Goal: Information Seeking & Learning: Learn about a topic

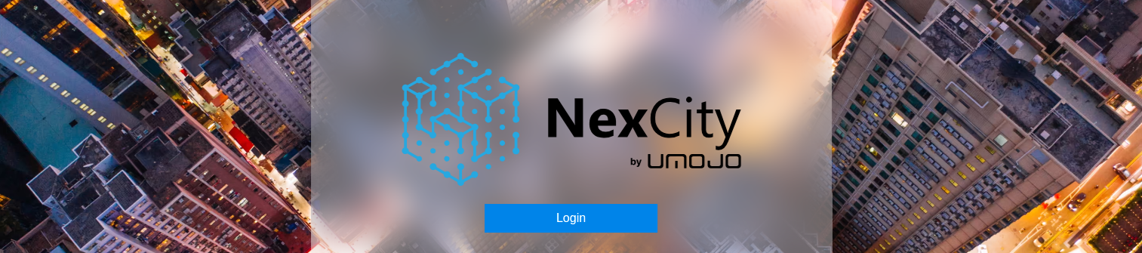
click at [556, 211] on button "Login" at bounding box center [571, 218] width 173 height 29
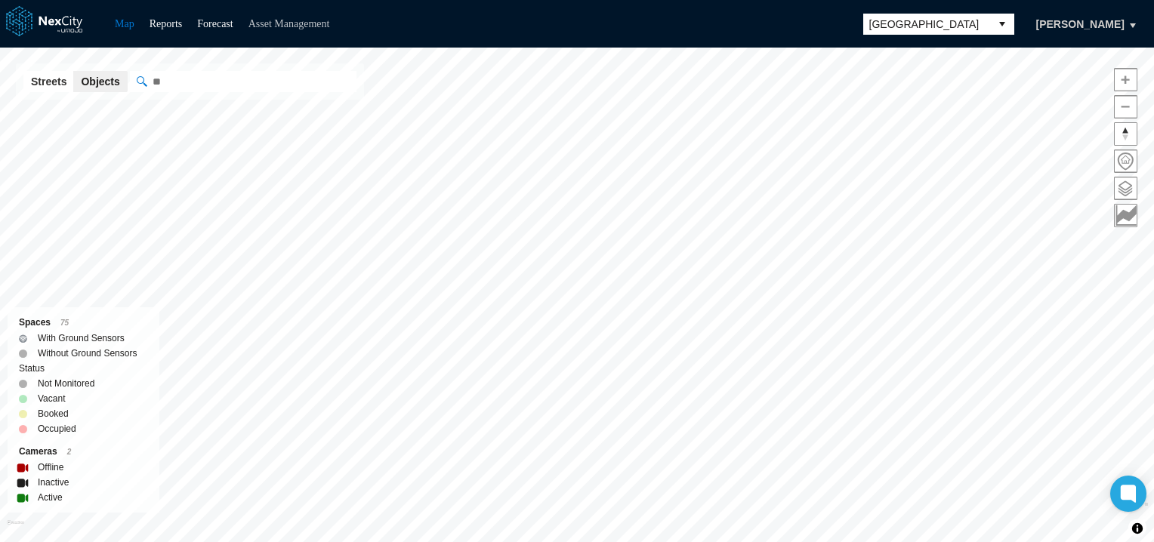
click at [280, 20] on link "Asset Management" at bounding box center [289, 23] width 82 height 11
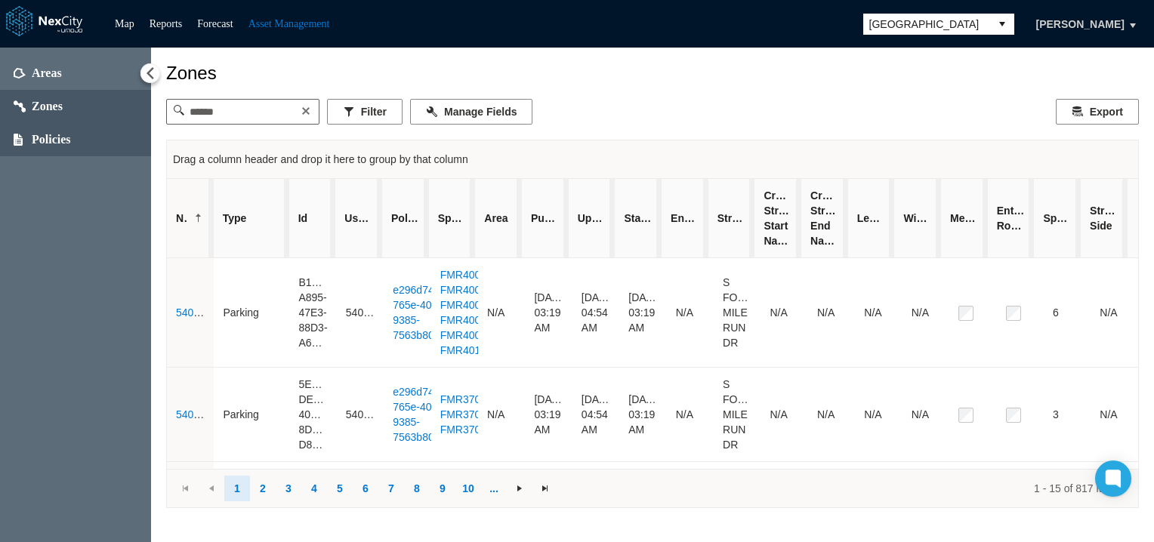
click at [45, 137] on span "Policies" at bounding box center [51, 139] width 39 height 15
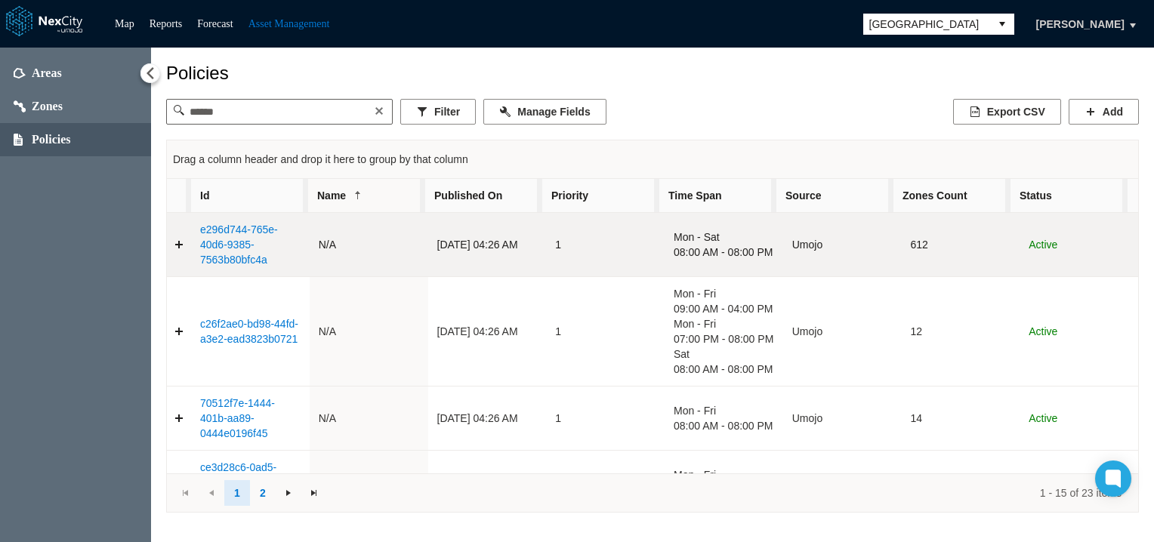
click at [220, 248] on link "e296d744-765e-40d6-9385-7563b80bfc4a" at bounding box center [239, 244] width 78 height 42
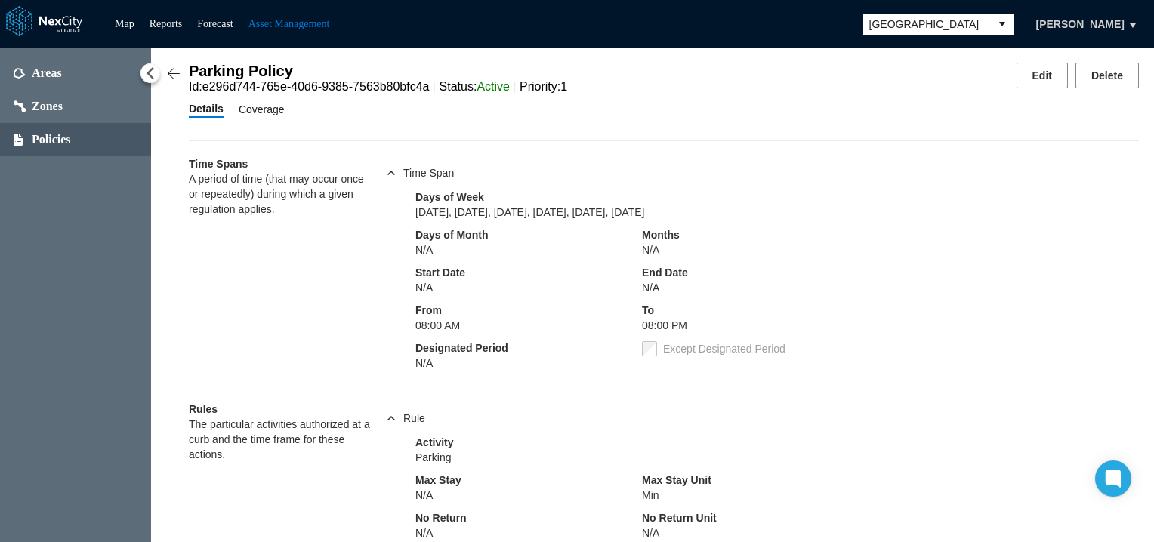
click at [251, 115] on span "Coverage" at bounding box center [262, 109] width 46 height 17
